Goal: Transaction & Acquisition: Subscribe to service/newsletter

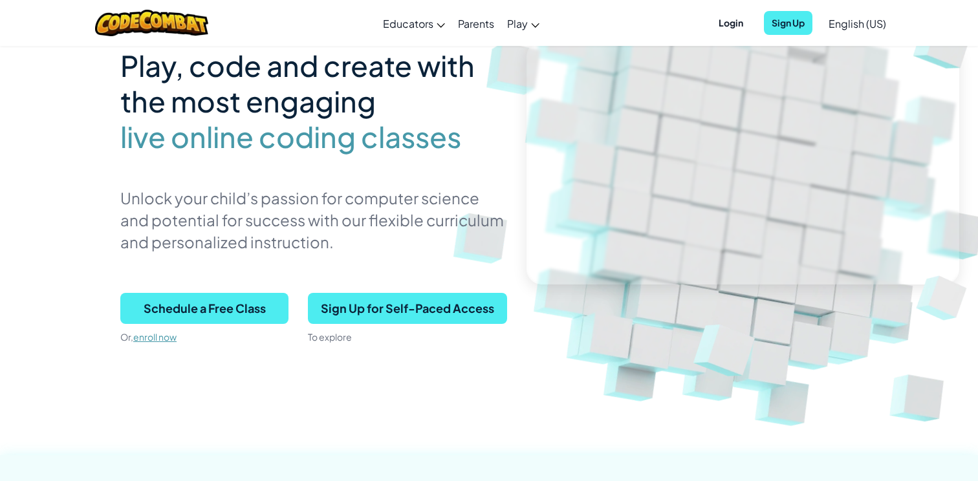
scroll to position [115, 0]
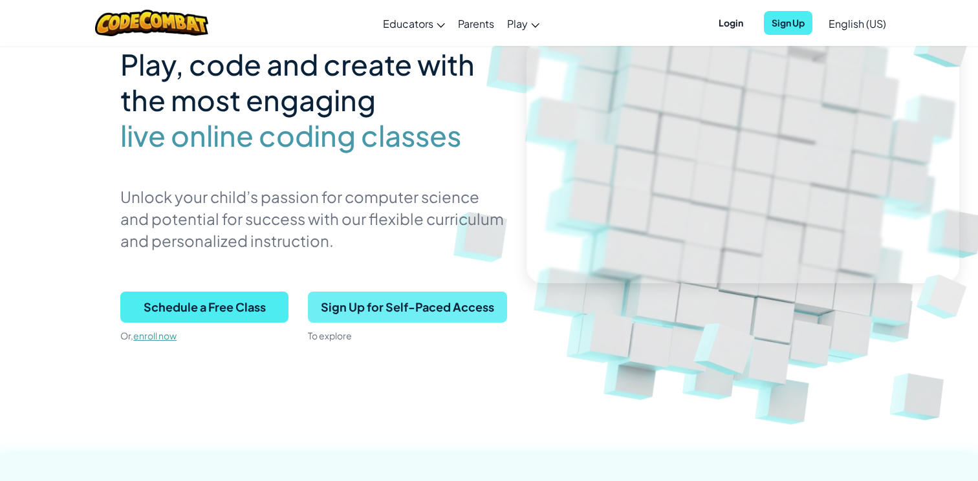
click at [400, 312] on span "Sign Up for Self-Paced Access" at bounding box center [407, 307] width 199 height 31
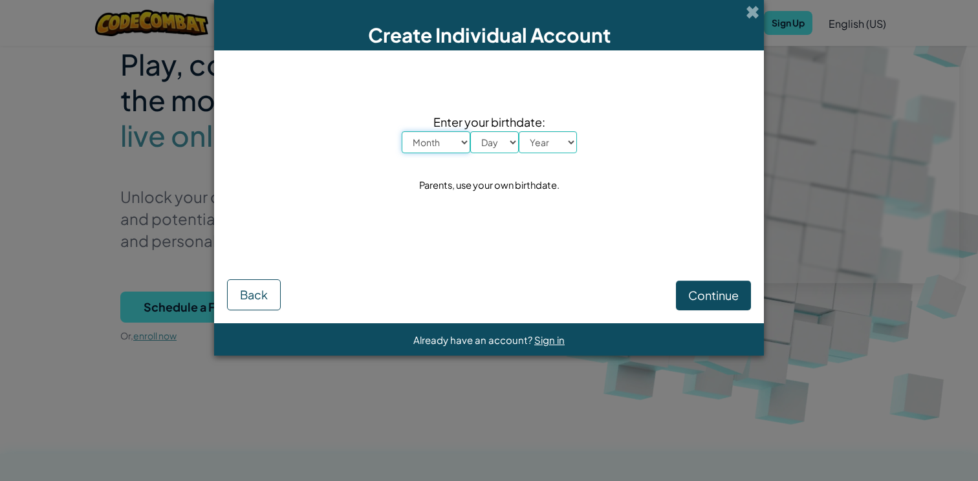
click at [460, 145] on select "Month January February March April May June July August September October Novem…" at bounding box center [436, 142] width 69 height 22
select select "2"
click at [402, 131] on select "Month January February March April May June July August September October Novem…" at bounding box center [436, 142] width 69 height 22
click at [492, 142] on select "Day 1 2 3 4 5 6 7 8 9 10 11 12 13 14 15 16 17 18 19 20 21 22 23 24 25 26 27 28 …" at bounding box center [494, 142] width 48 height 22
select select "10"
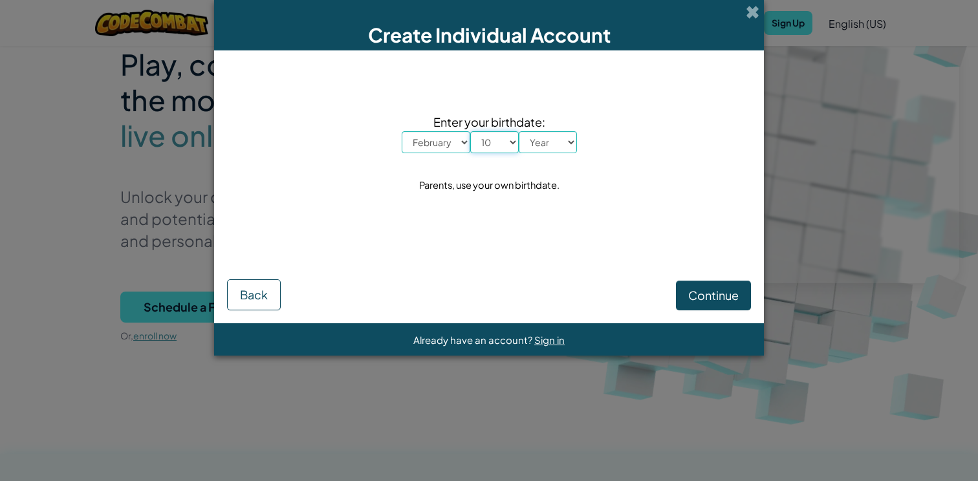
click at [470, 131] on select "Day 1 2 3 4 5 6 7 8 9 10 11 12 13 14 15 16 17 18 19 20 21 22 23 24 25 26 27 28 …" at bounding box center [494, 142] width 48 height 22
click at [555, 147] on select "Year [DATE] 2024 2023 2022 2021 2020 2019 2018 2017 2016 2015 2014 2013 2012 20…" at bounding box center [548, 142] width 58 height 22
select select "1989"
click at [519, 131] on select "Year [DATE] 2024 2023 2022 2021 2020 2019 2018 2017 2016 2015 2014 2013 2012 20…" at bounding box center [548, 142] width 58 height 22
click at [709, 299] on span "Continue" at bounding box center [713, 295] width 50 height 15
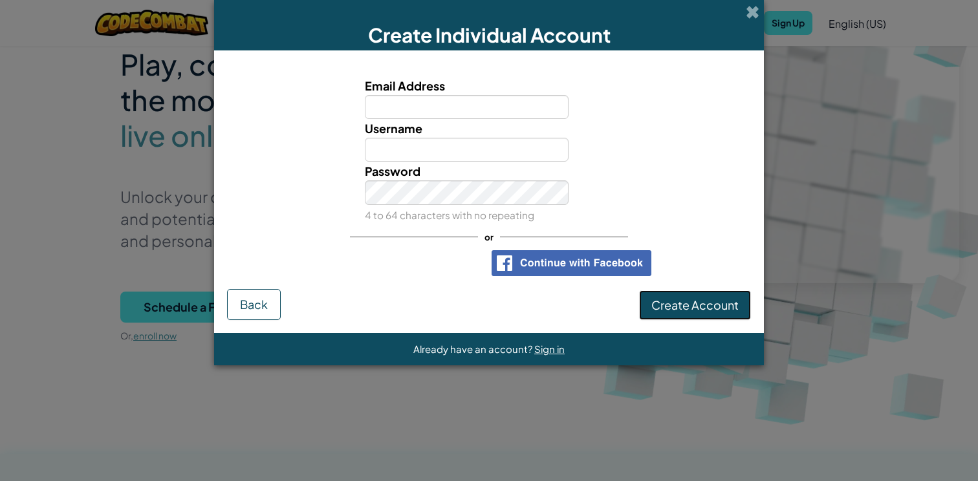
click at [671, 312] on button "Create Account" at bounding box center [695, 305] width 112 height 30
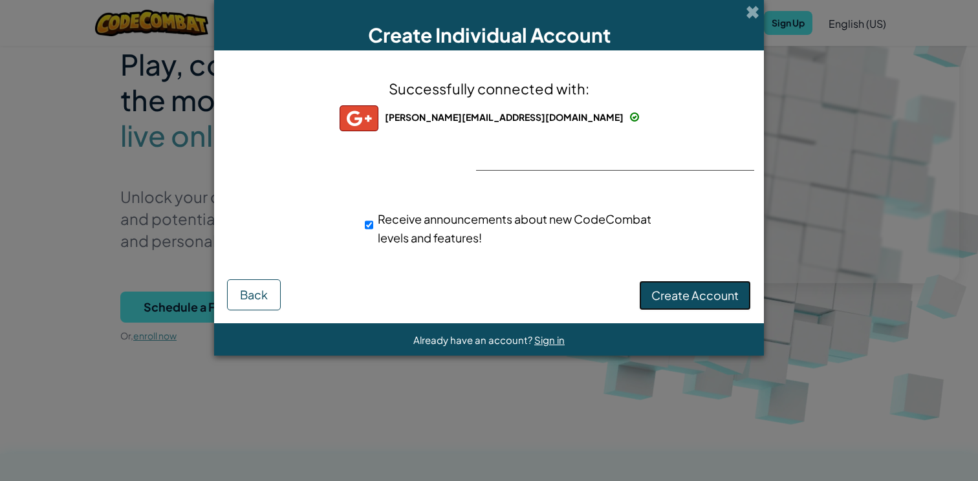
click at [678, 296] on span "Create Account" at bounding box center [694, 295] width 87 height 15
click at [374, 222] on div "Receive announcements about new CodeCombat levels and features!" at bounding box center [512, 229] width 294 height 38
click at [372, 222] on input "Receive announcements about new CodeCombat levels and features!" at bounding box center [369, 225] width 8 height 26
checkbox input "false"
click at [667, 292] on button "Create Account" at bounding box center [695, 296] width 112 height 30
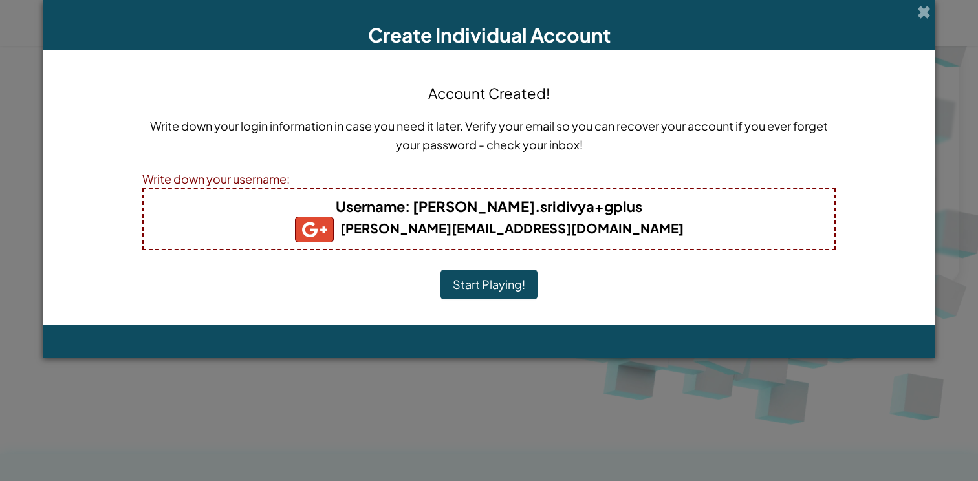
click at [497, 285] on button "Start Playing!" at bounding box center [488, 285] width 97 height 30
